Goal: Transaction & Acquisition: Subscribe to service/newsletter

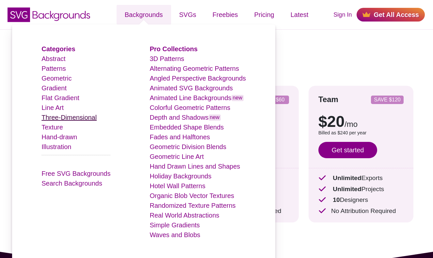
click at [73, 118] on link "Three-Dimensional" at bounding box center [68, 117] width 55 height 7
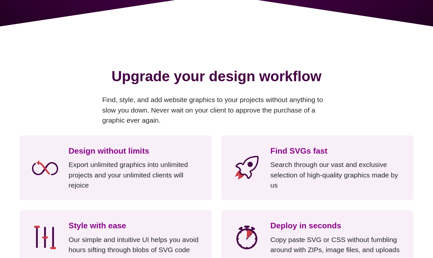
scroll to position [466, 0]
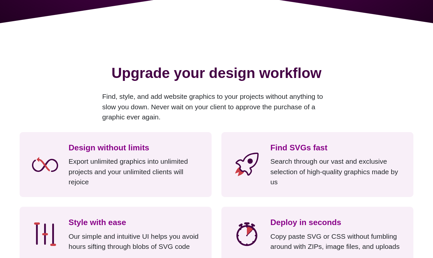
click at [306, 28] on div "Upgrade your design workflow Find, style, and add website graphics to your proj…" at bounding box center [216, 199] width 433 height 353
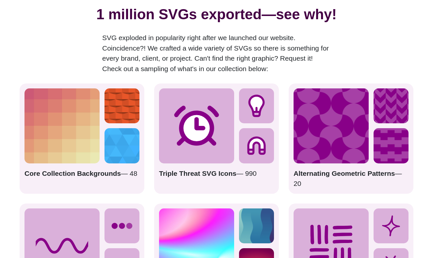
scroll to position [839, 0]
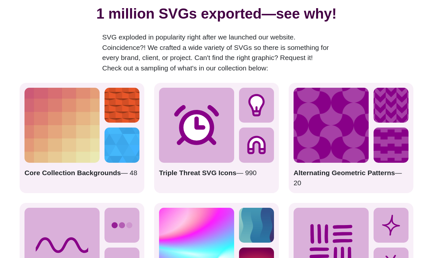
click at [245, 130] on icon at bounding box center [256, 145] width 35 height 35
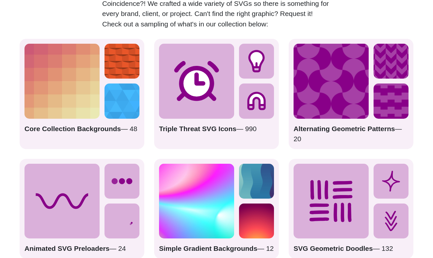
scroll to position [887, 0]
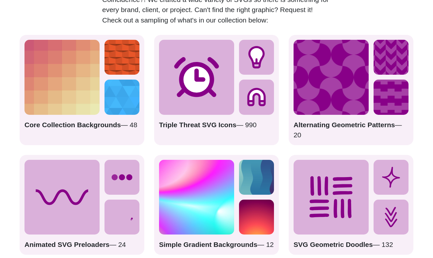
click at [175, 121] on strong "Triple Threat SVG Icons" at bounding box center [197, 125] width 77 height 8
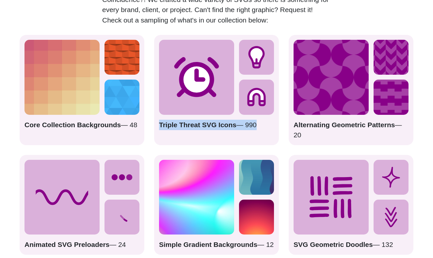
click at [175, 121] on strong "Triple Threat SVG Icons" at bounding box center [197, 125] width 77 height 8
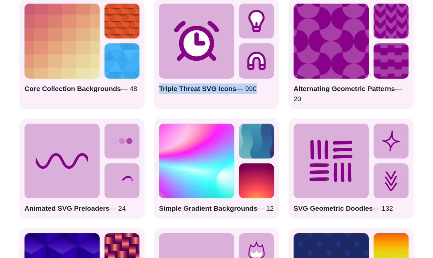
scroll to position [927, 0]
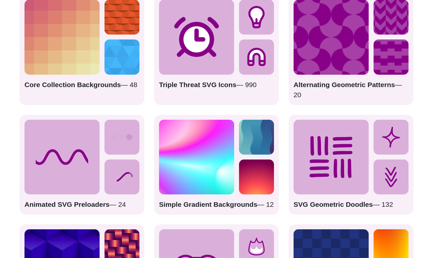
click at [81, 161] on icon at bounding box center [62, 157] width 75 height 75
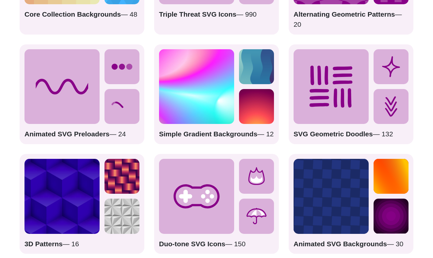
scroll to position [1097, 0]
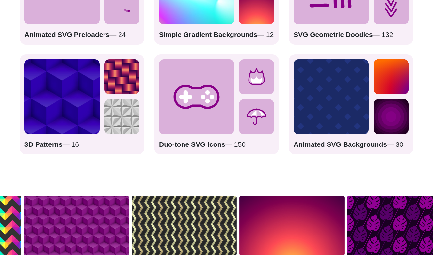
click at [295, 107] on rect at bounding box center [331, 96] width 75 height 75
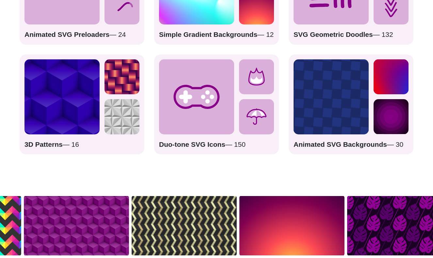
click at [173, 98] on icon at bounding box center [196, 96] width 75 height 75
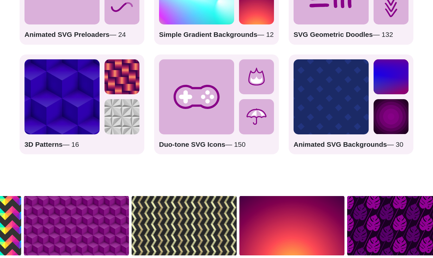
click at [108, 99] on img at bounding box center [122, 116] width 35 height 35
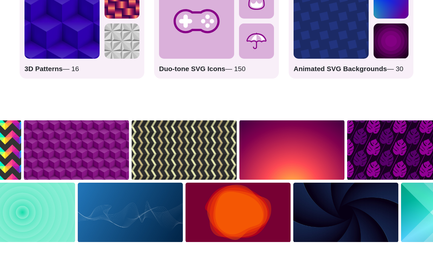
scroll to position [1184, 0]
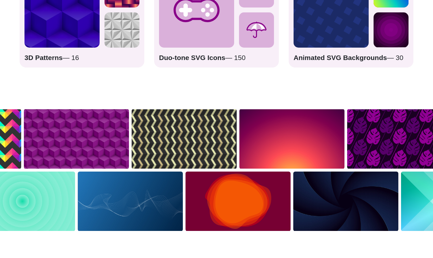
click at [141, 194] on img at bounding box center [130, 202] width 108 height 62
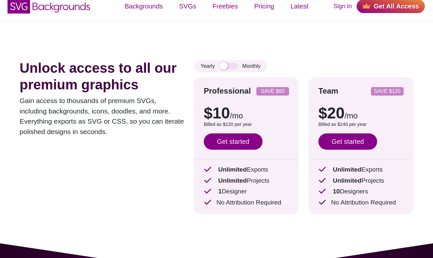
scroll to position [0, 0]
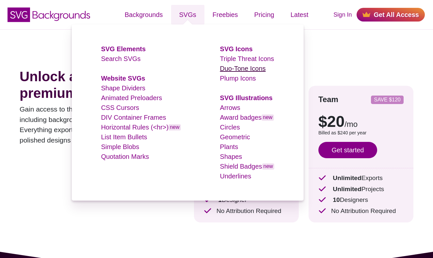
click at [241, 70] on link "Duo-Tone Icons" at bounding box center [243, 68] width 46 height 7
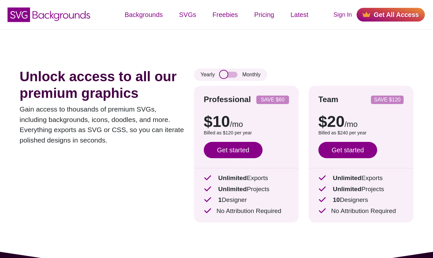
click at [226, 74] on input "checkbox" at bounding box center [229, 75] width 18 height 6
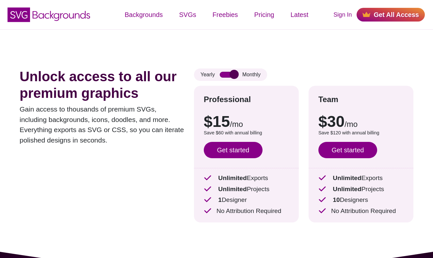
click at [226, 74] on input "checkbox" at bounding box center [229, 75] width 18 height 6
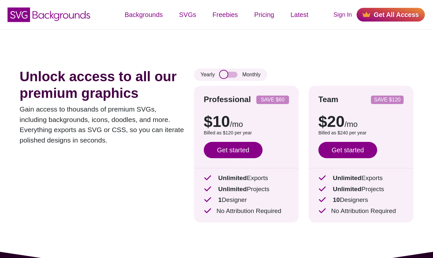
click at [226, 74] on input "checkbox" at bounding box center [229, 75] width 18 height 6
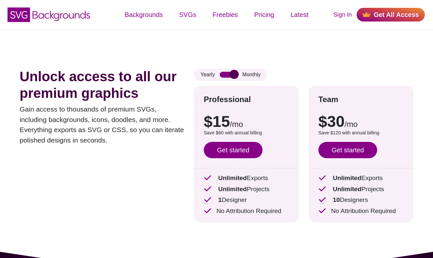
click at [231, 75] on input "checkbox" at bounding box center [229, 75] width 18 height 6
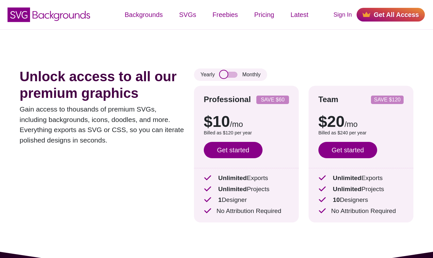
click at [231, 74] on input "checkbox" at bounding box center [229, 75] width 18 height 6
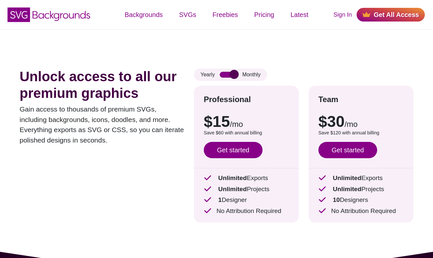
click at [231, 74] on input "checkbox" at bounding box center [229, 75] width 18 height 6
checkbox input "false"
